Goal: Task Accomplishment & Management: Manage account settings

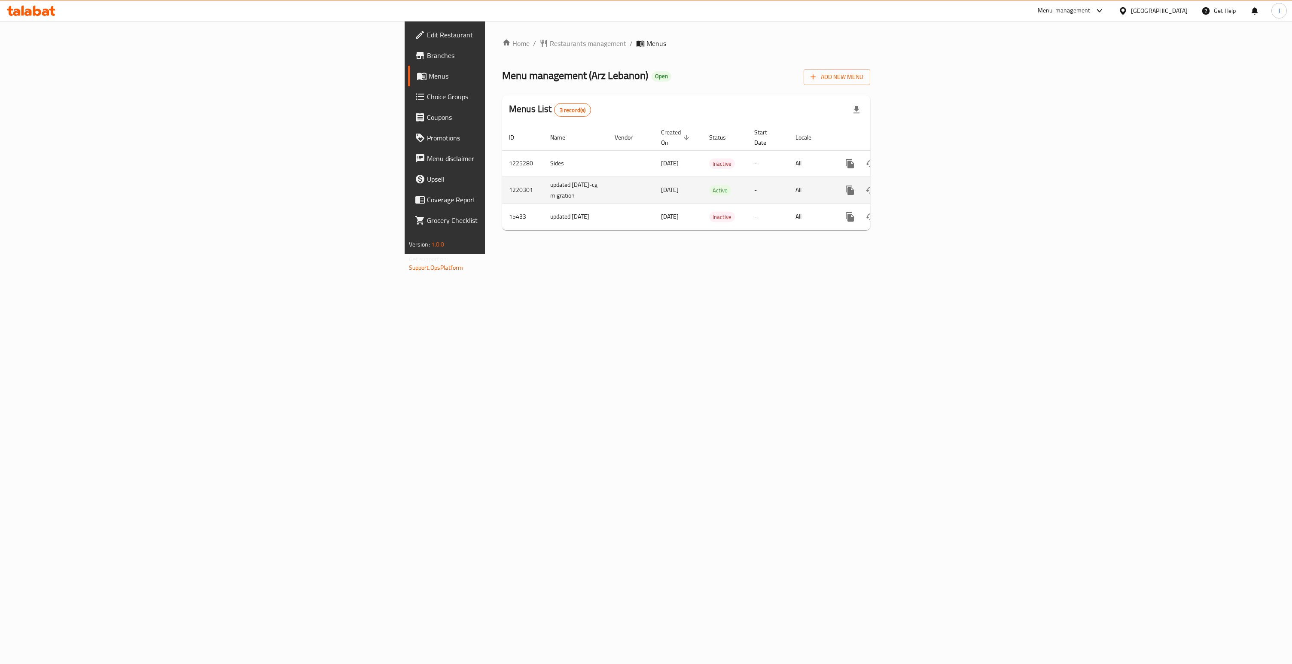
click at [917, 185] on icon "enhanced table" at bounding box center [912, 190] width 10 height 10
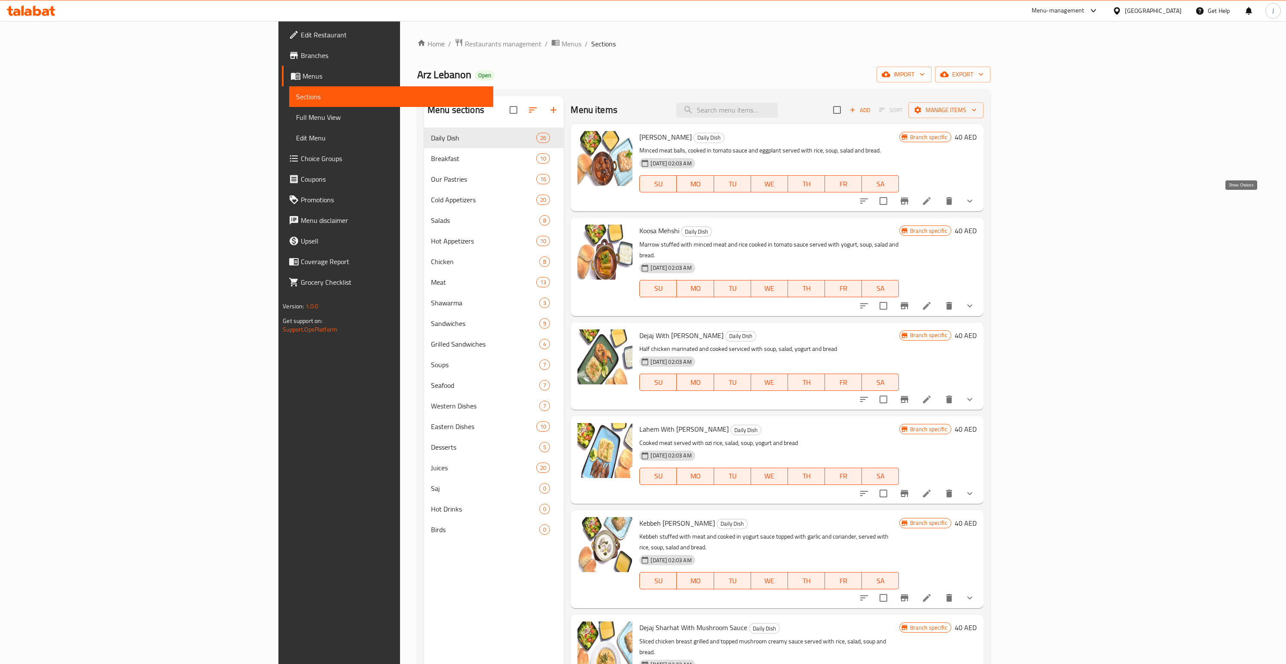
click at [975, 205] on icon "show more" at bounding box center [969, 201] width 10 height 10
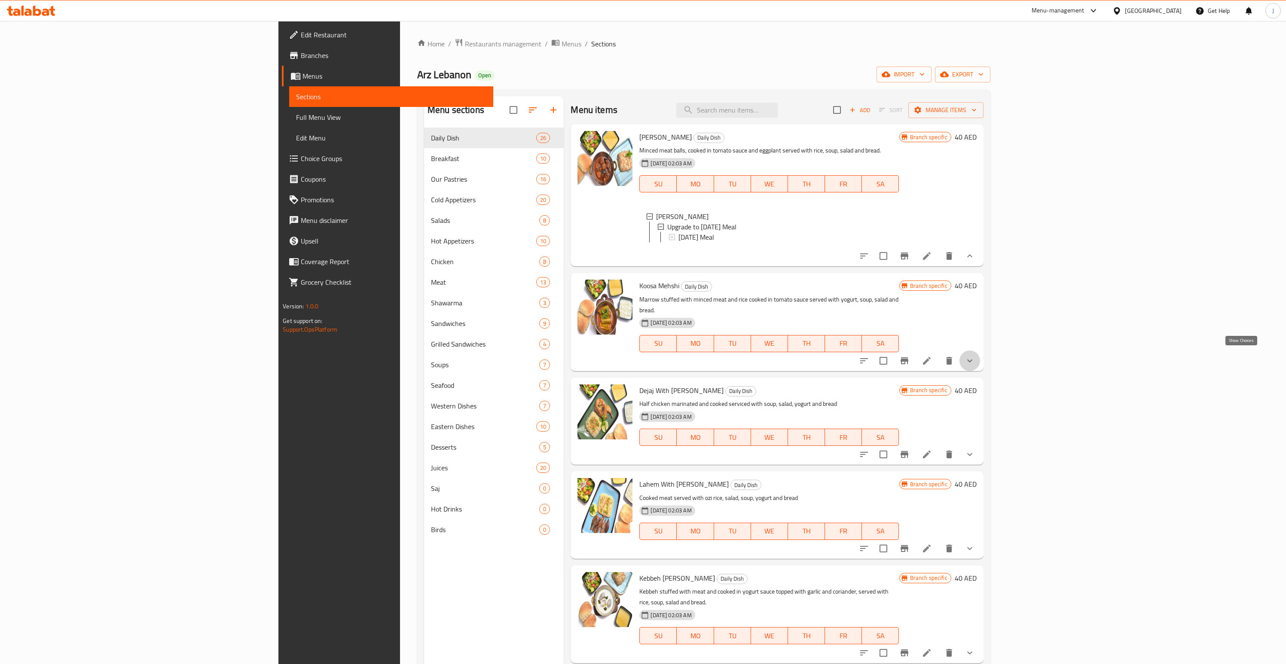
click at [975, 360] on icon "show more" at bounding box center [969, 361] width 10 height 10
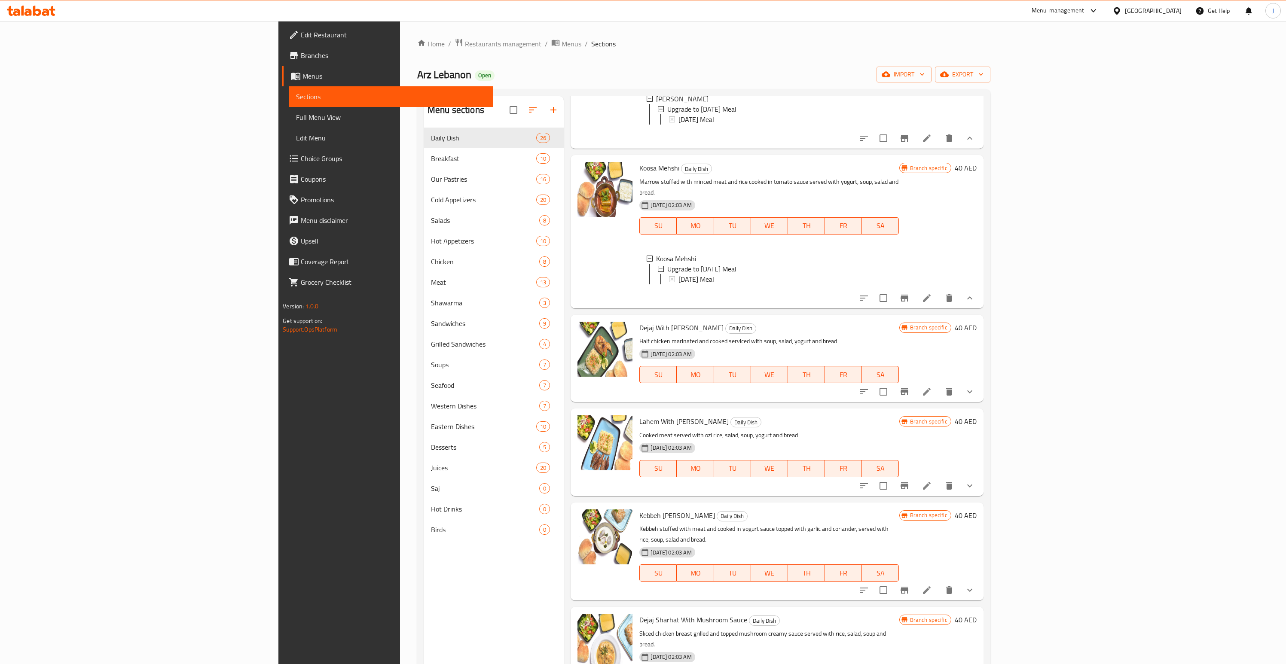
scroll to position [122, 0]
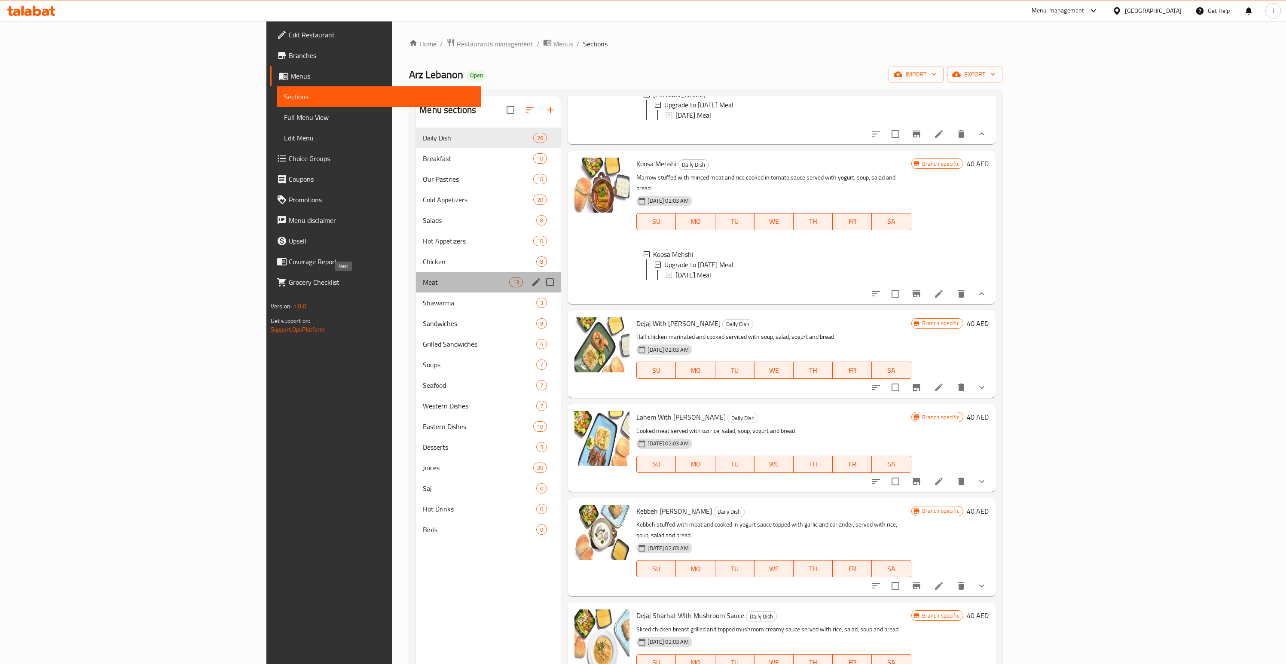
click at [423, 281] on span "Meat" at bounding box center [466, 282] width 86 height 10
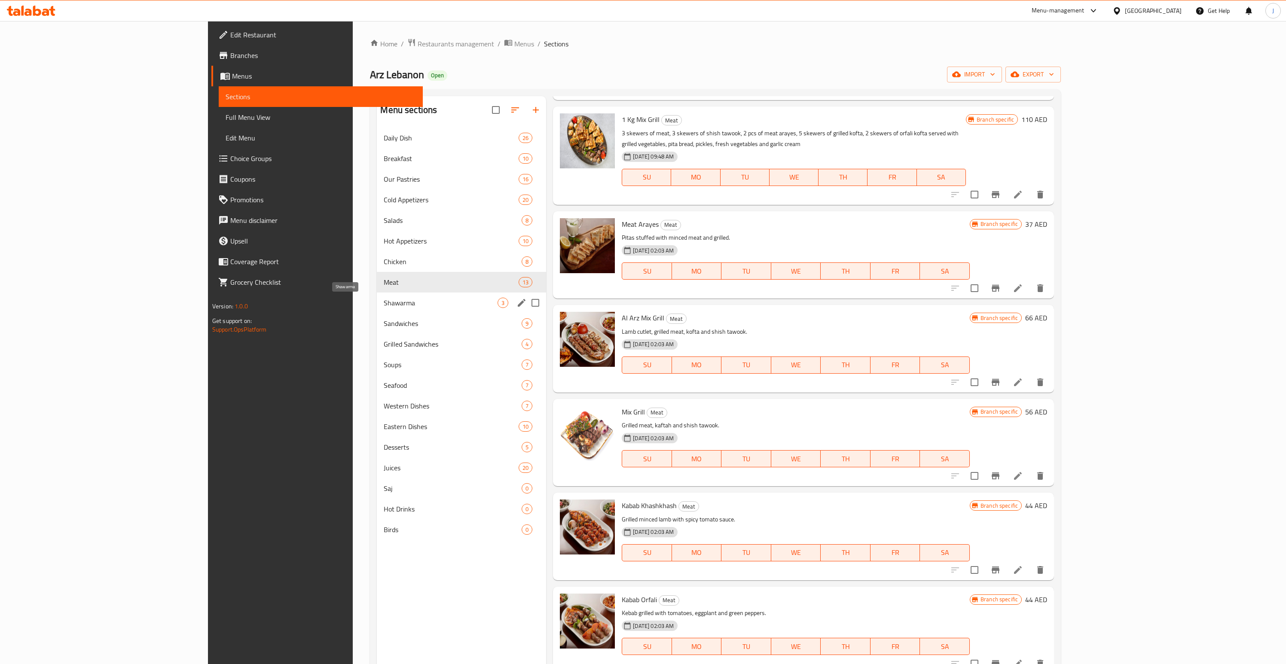
click at [384, 301] on span "Shawarma" at bounding box center [441, 303] width 114 height 10
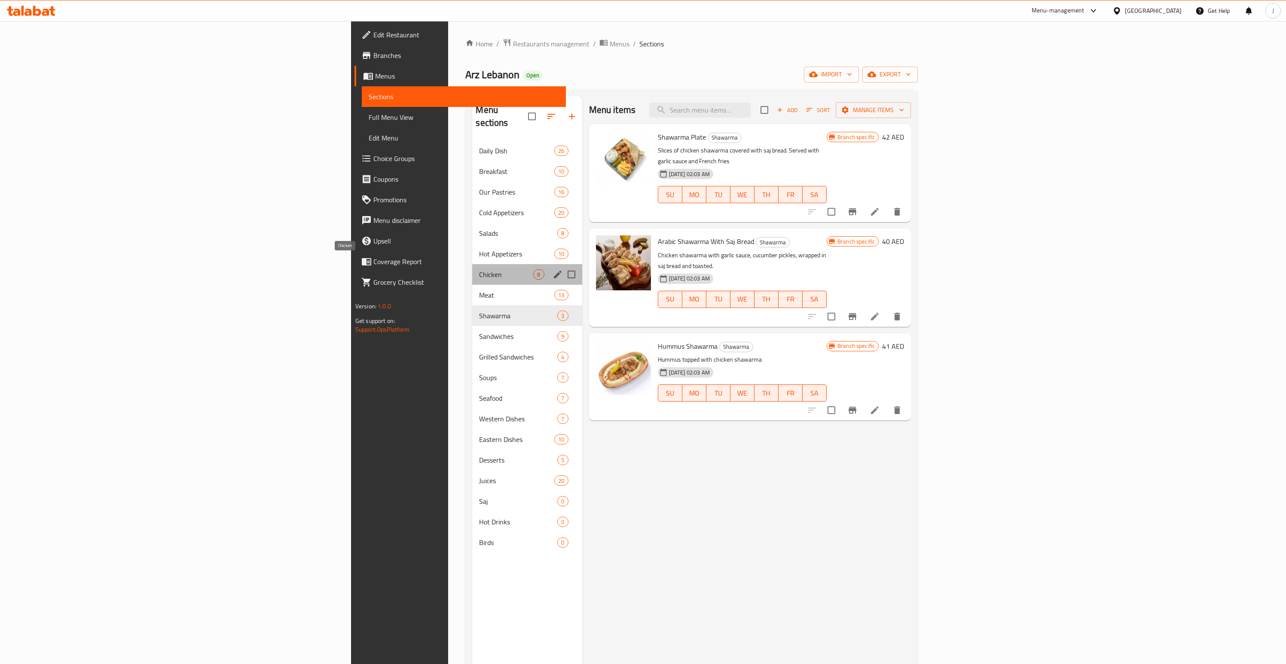
click at [479, 269] on span "Chicken" at bounding box center [506, 274] width 54 height 10
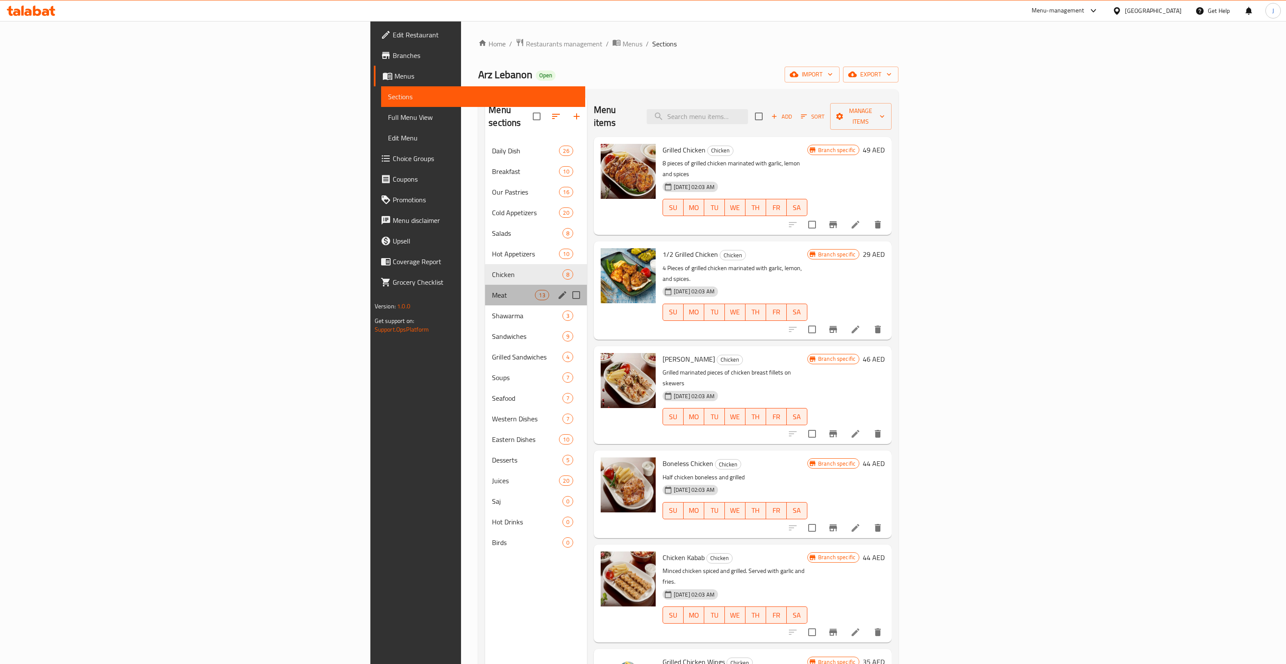
click at [485, 285] on div "Meat 13" at bounding box center [535, 295] width 101 height 21
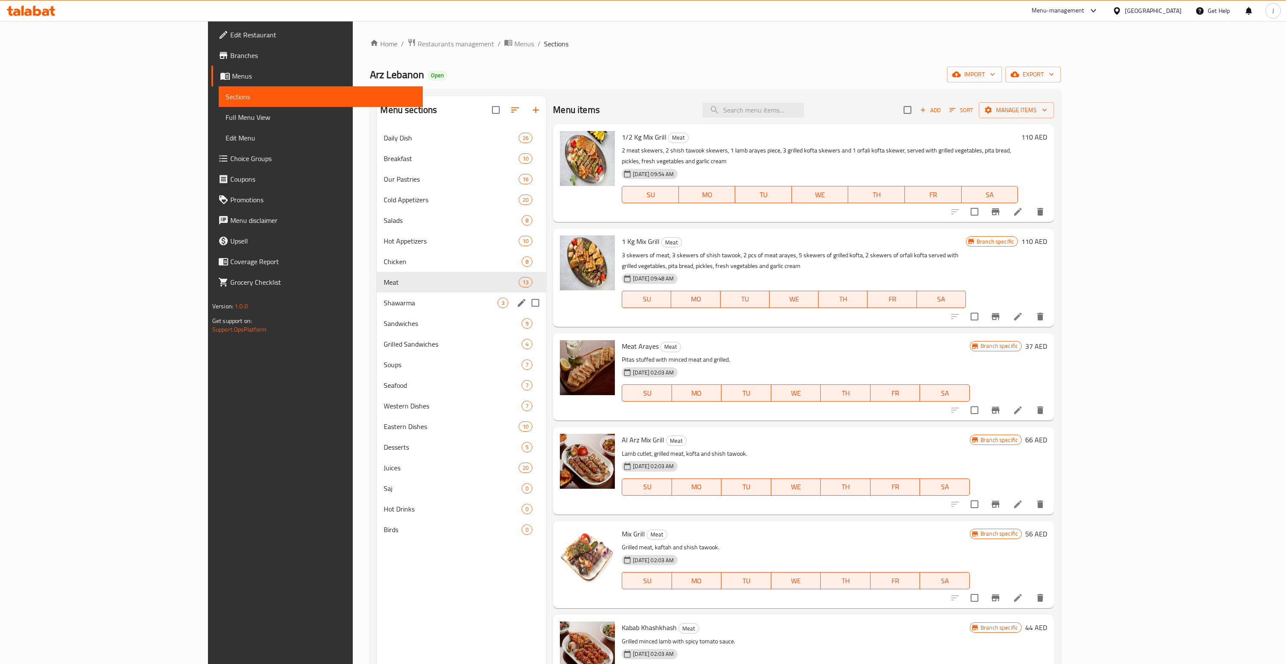
click at [384, 304] on span "Shawarma" at bounding box center [441, 303] width 114 height 10
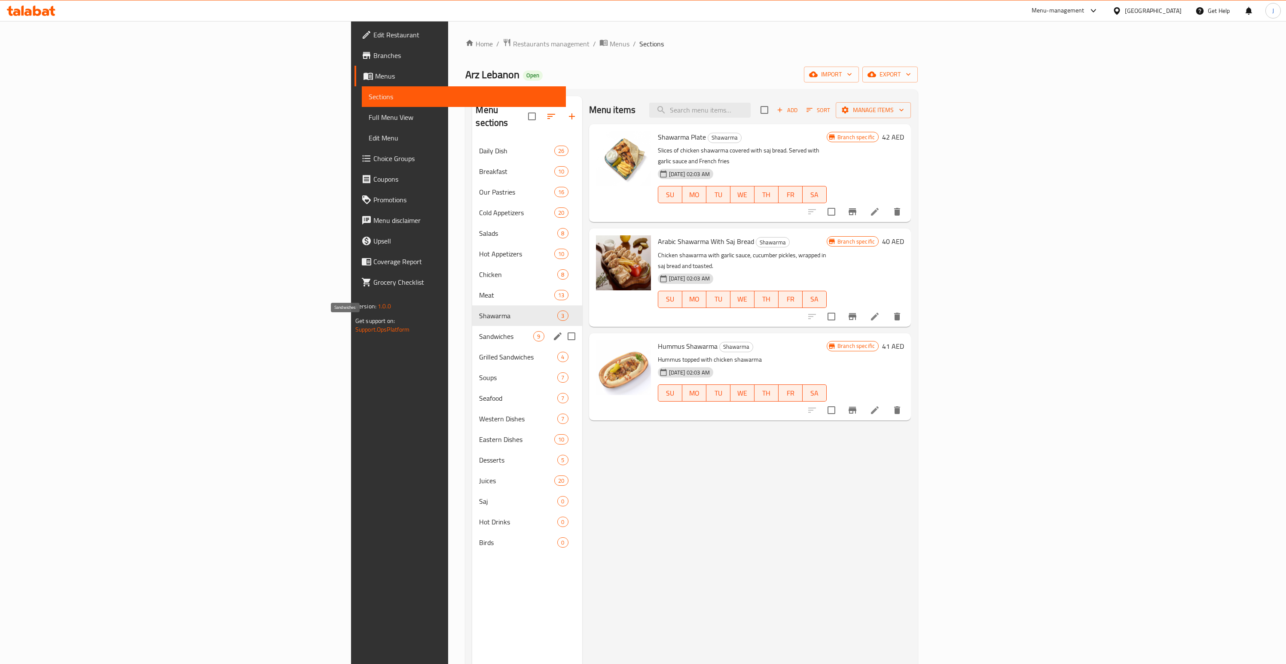
click at [479, 331] on span "Sandwiches" at bounding box center [506, 336] width 54 height 10
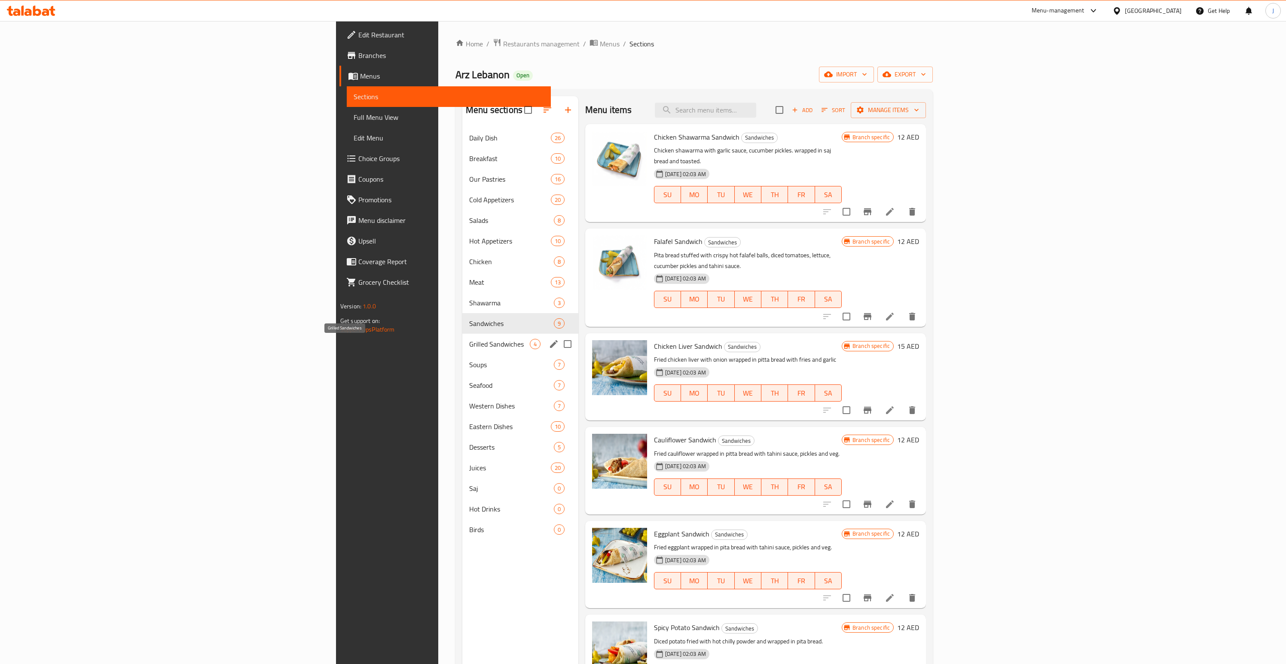
click at [469, 342] on span "Grilled Sandwiches" at bounding box center [499, 344] width 61 height 10
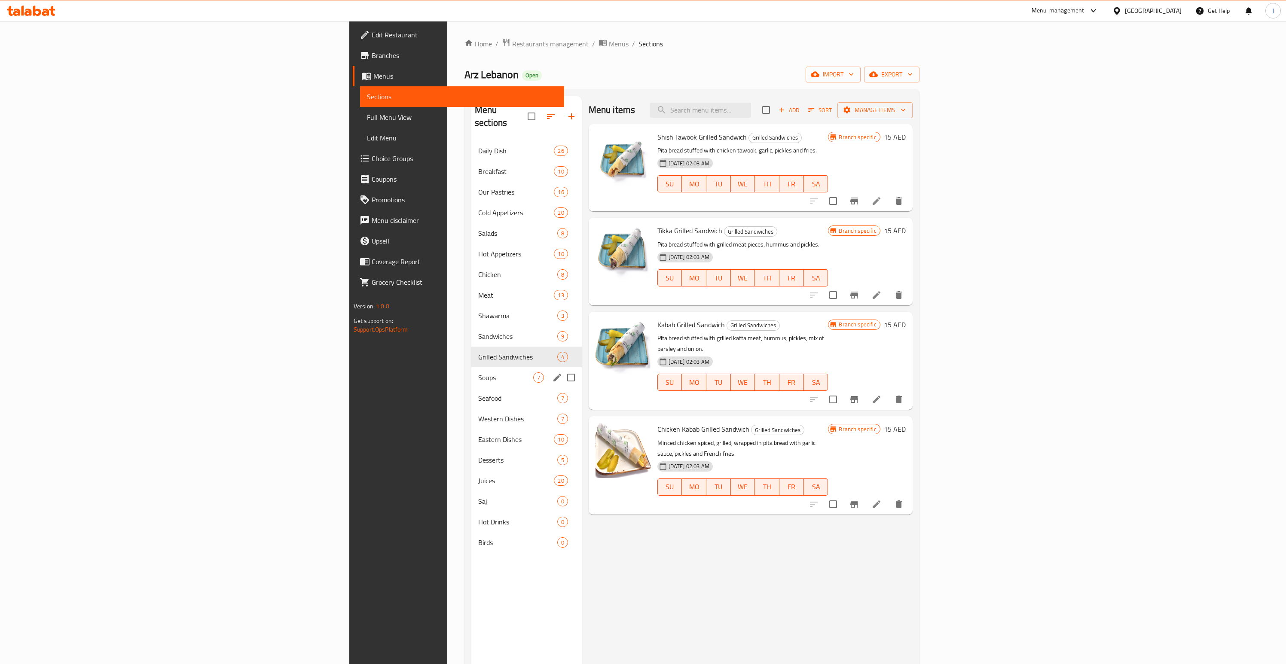
click at [471, 367] on div "Soups 7" at bounding box center [526, 377] width 110 height 21
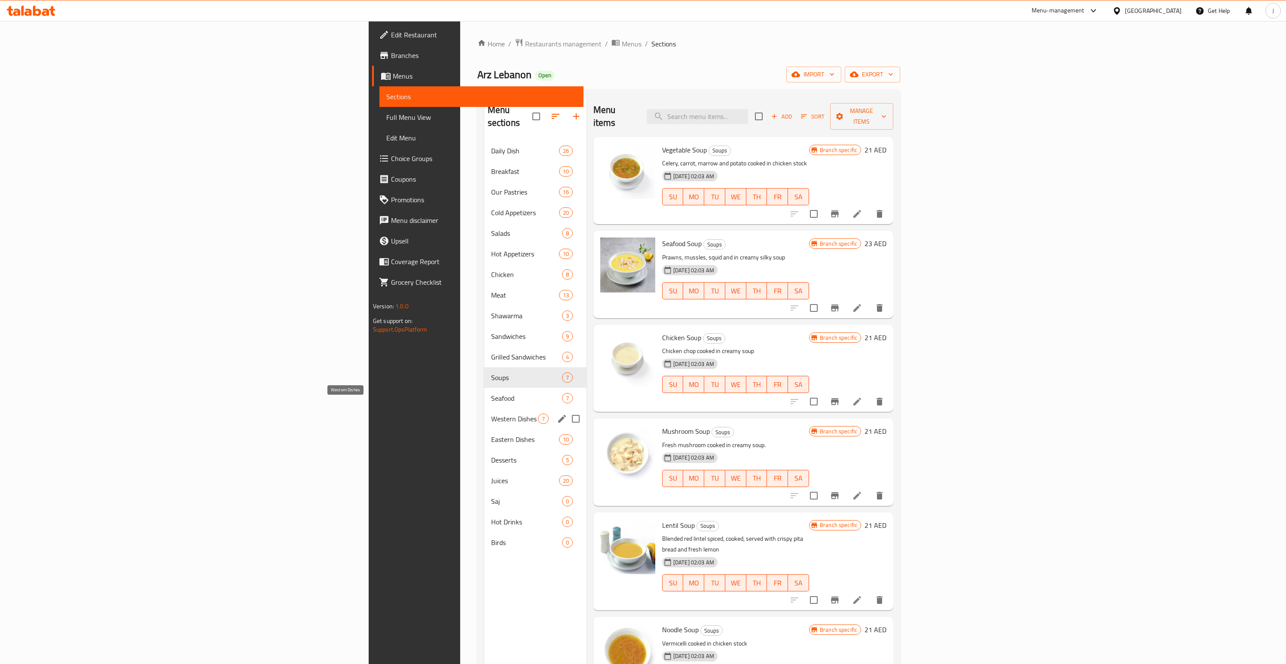
click at [491, 414] on span "Western Dishes" at bounding box center [514, 419] width 47 height 10
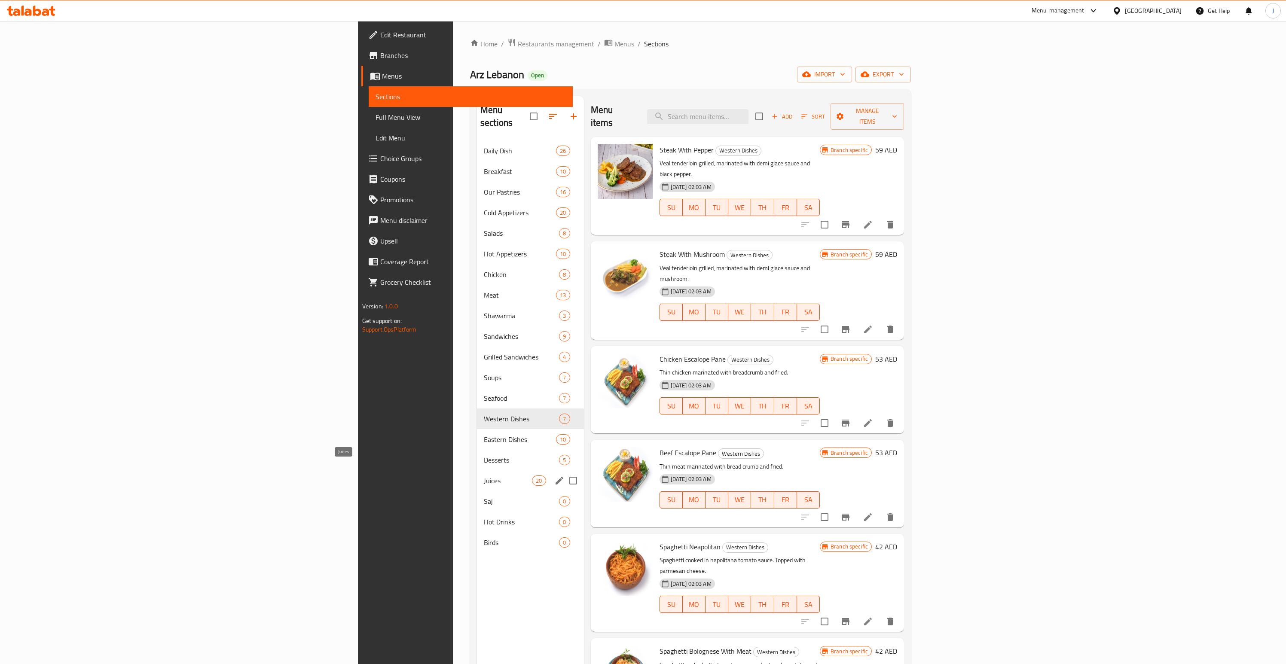
click at [484, 475] on span "Juices" at bounding box center [508, 480] width 48 height 10
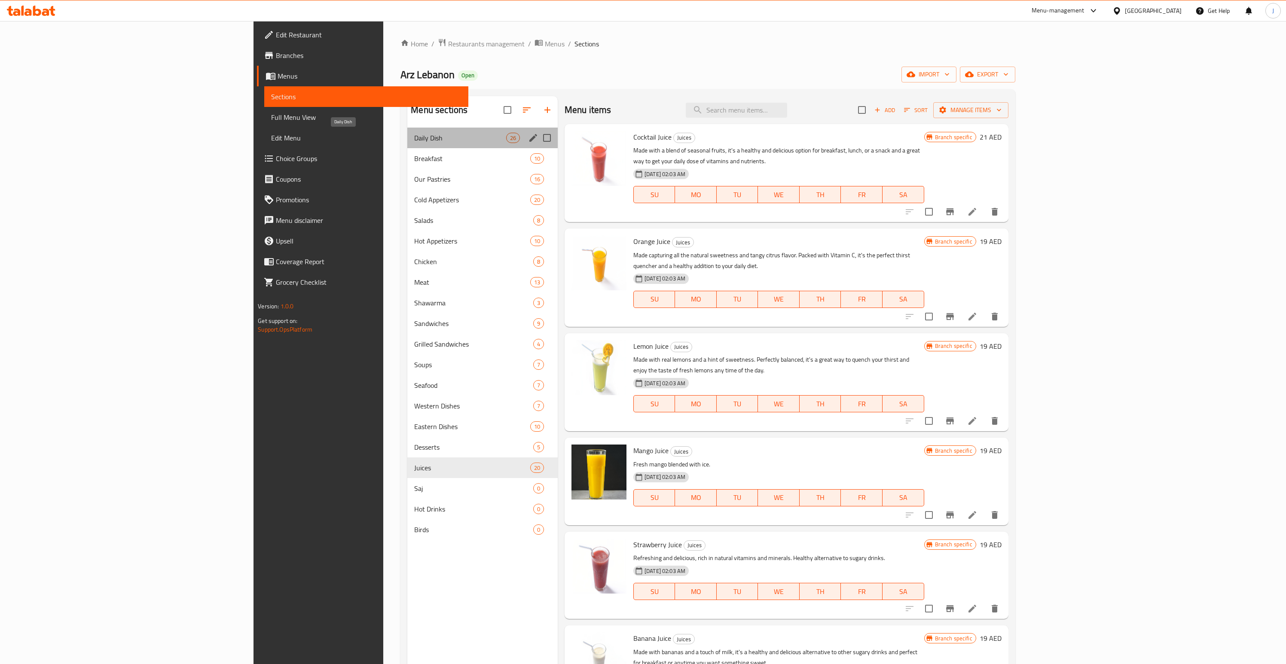
click at [414, 133] on span "Daily Dish" at bounding box center [459, 138] width 91 height 10
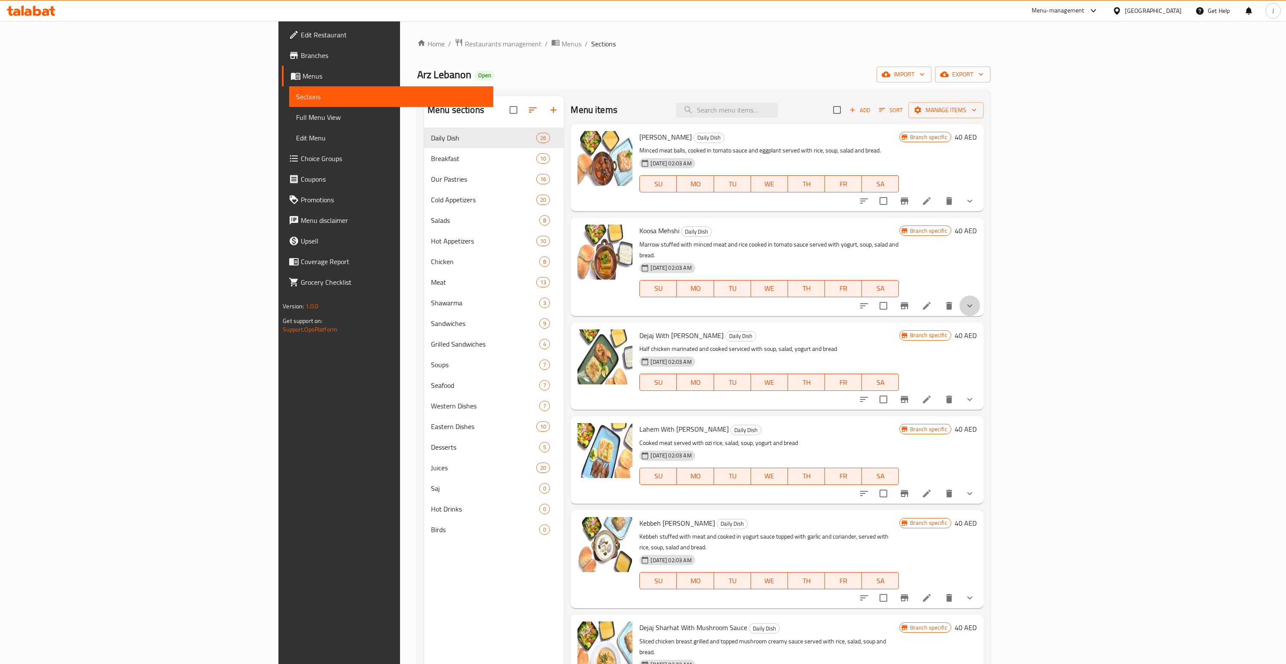
click at [980, 300] on button "show more" at bounding box center [969, 306] width 21 height 21
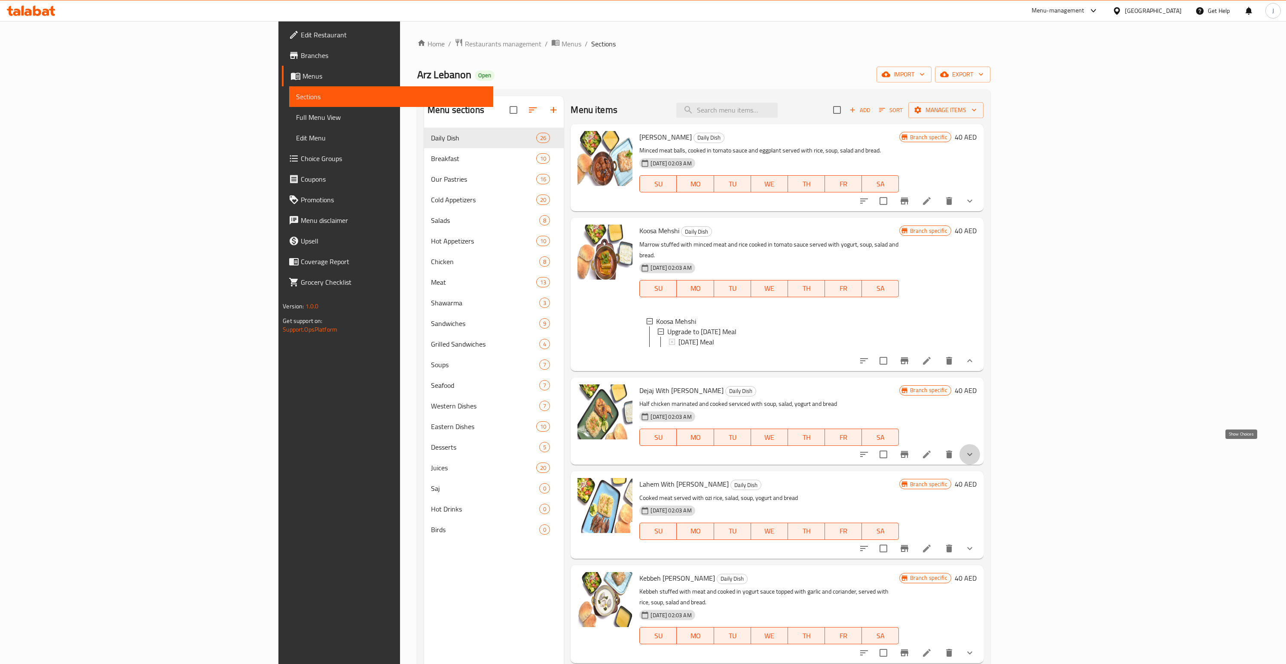
click at [975, 449] on icon "show more" at bounding box center [969, 454] width 10 height 10
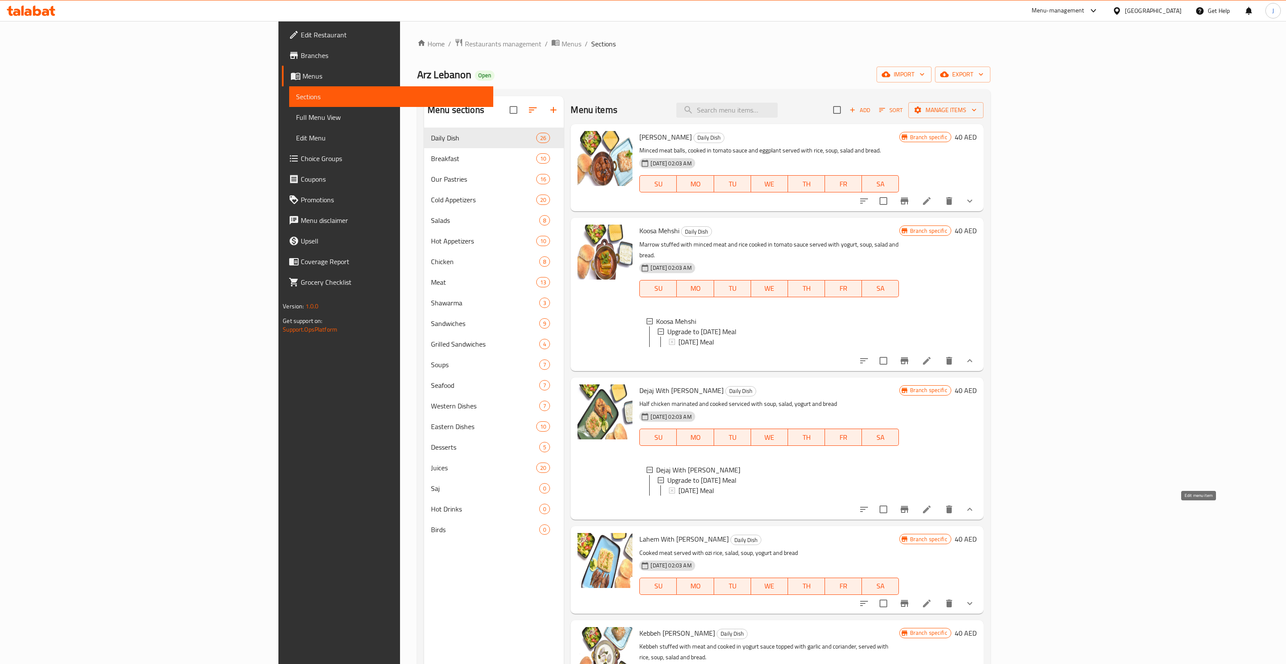
click at [932, 511] on icon at bounding box center [926, 509] width 10 height 10
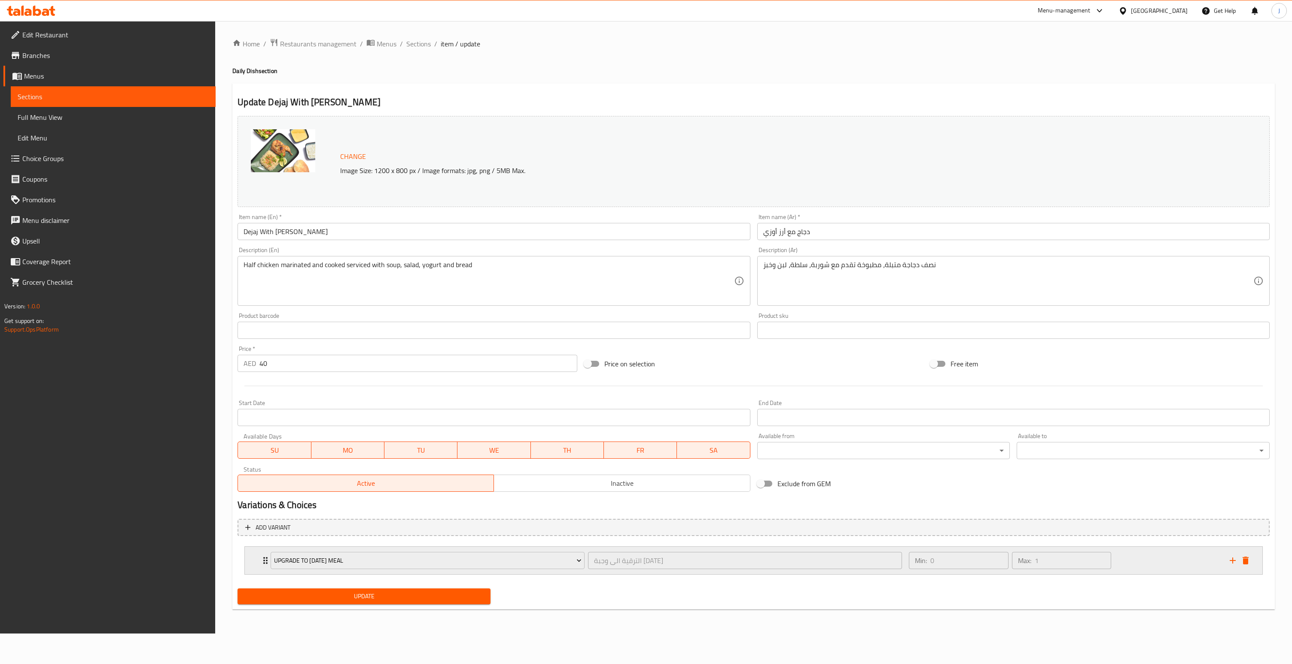
click at [256, 556] on div "Upgrade to [DATE] Meal الترقية الى وجبة [DATE] ​ Min: 0 ​ Max: 1 ​" at bounding box center [754, 560] width 1018 height 27
